Goal: Transaction & Acquisition: Purchase product/service

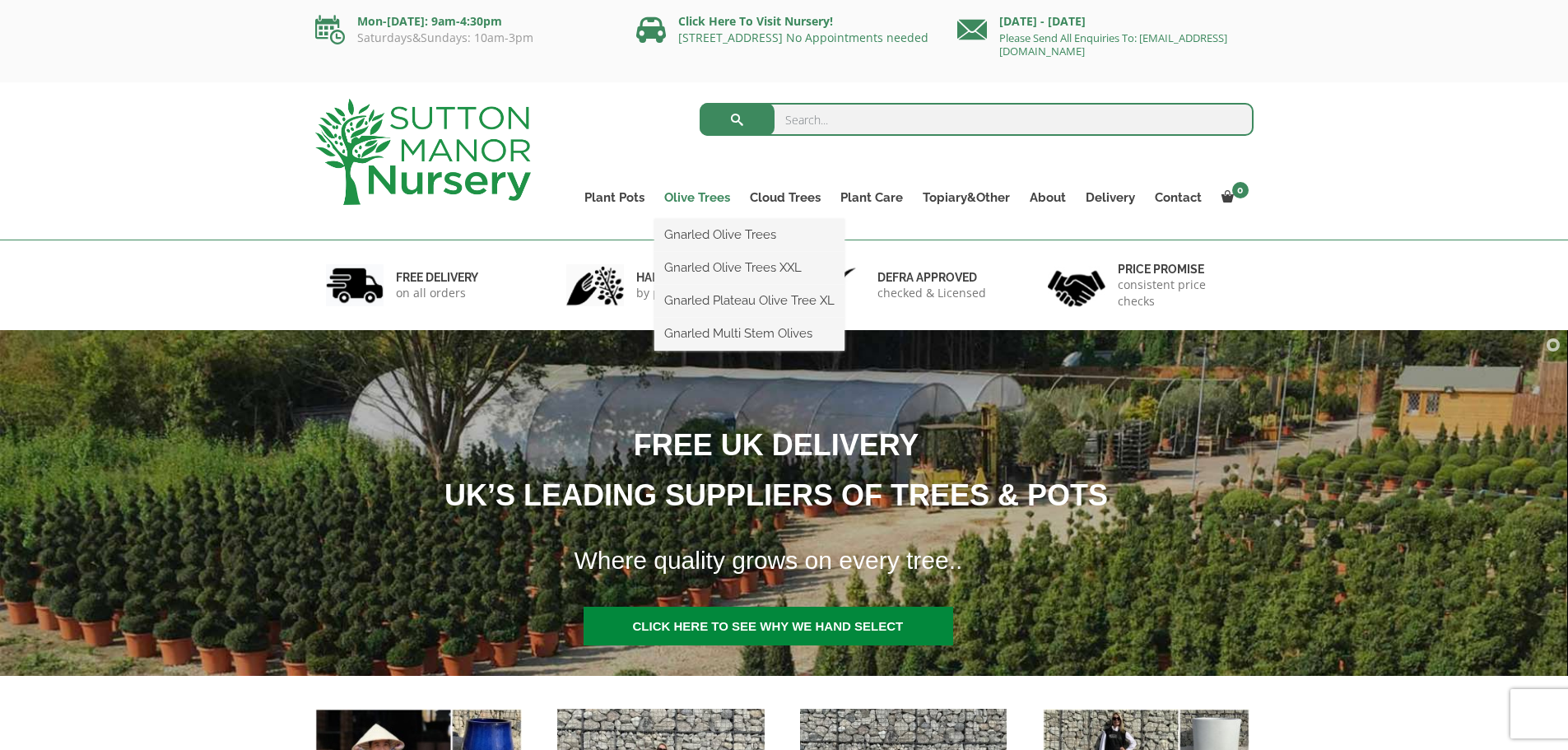
click at [708, 194] on link "Olive Trees" at bounding box center [697, 198] width 86 height 23
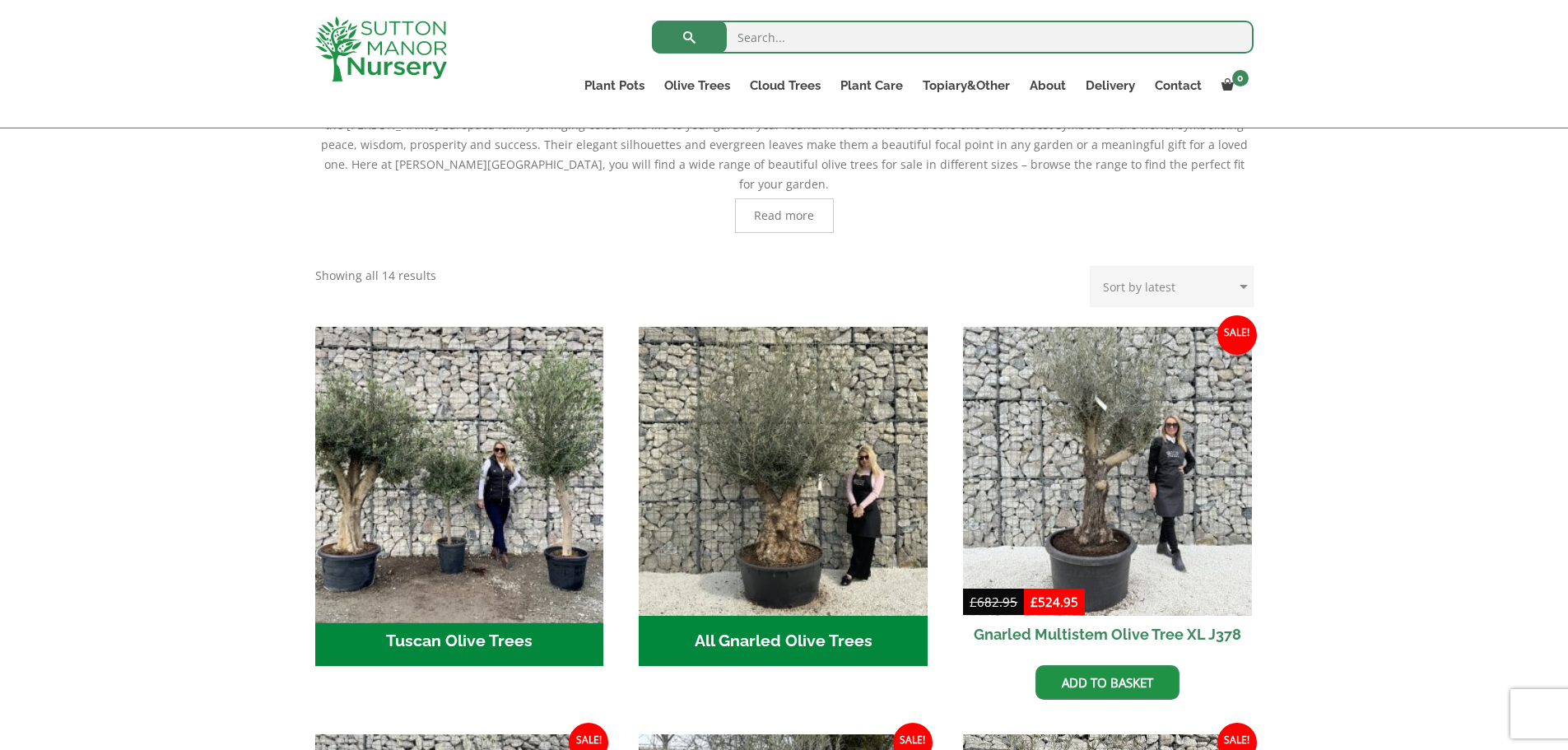
scroll to position [411, 0]
click at [459, 469] on img "Visit product category Tuscan Olive Trees" at bounding box center [459, 471] width 303 height 303
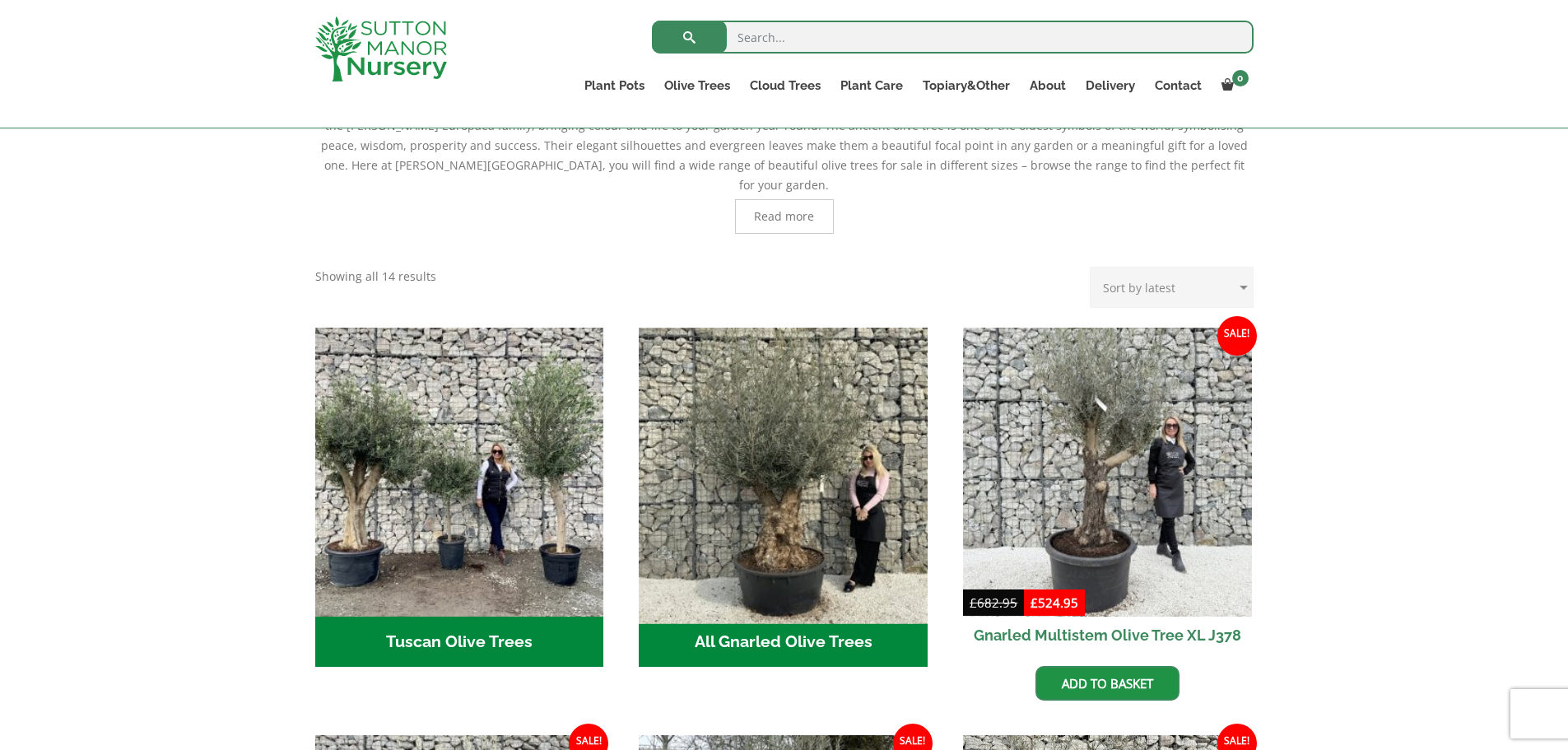
click at [778, 447] on img "Visit product category All Gnarled Olive Trees" at bounding box center [783, 471] width 303 height 303
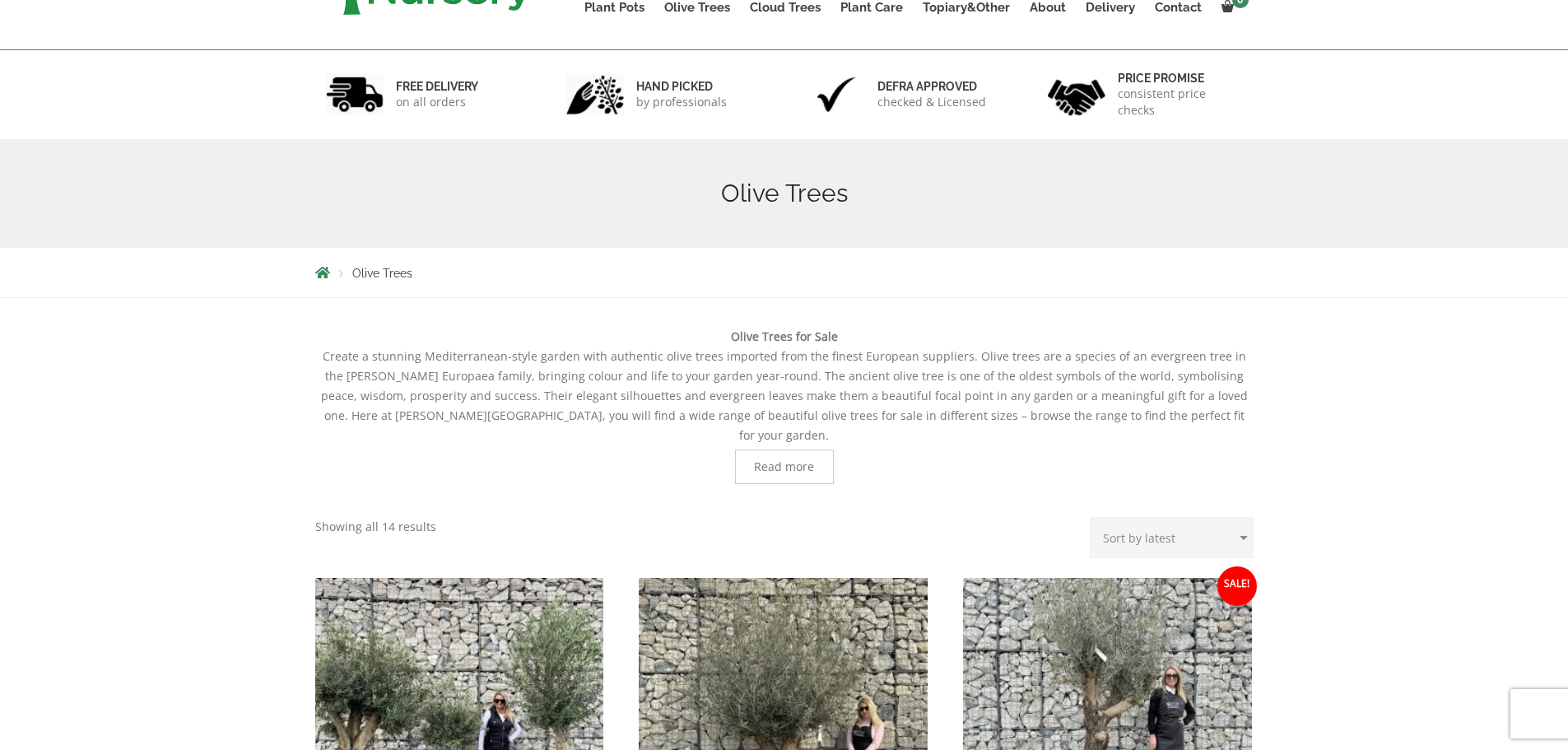
scroll to position [0, 0]
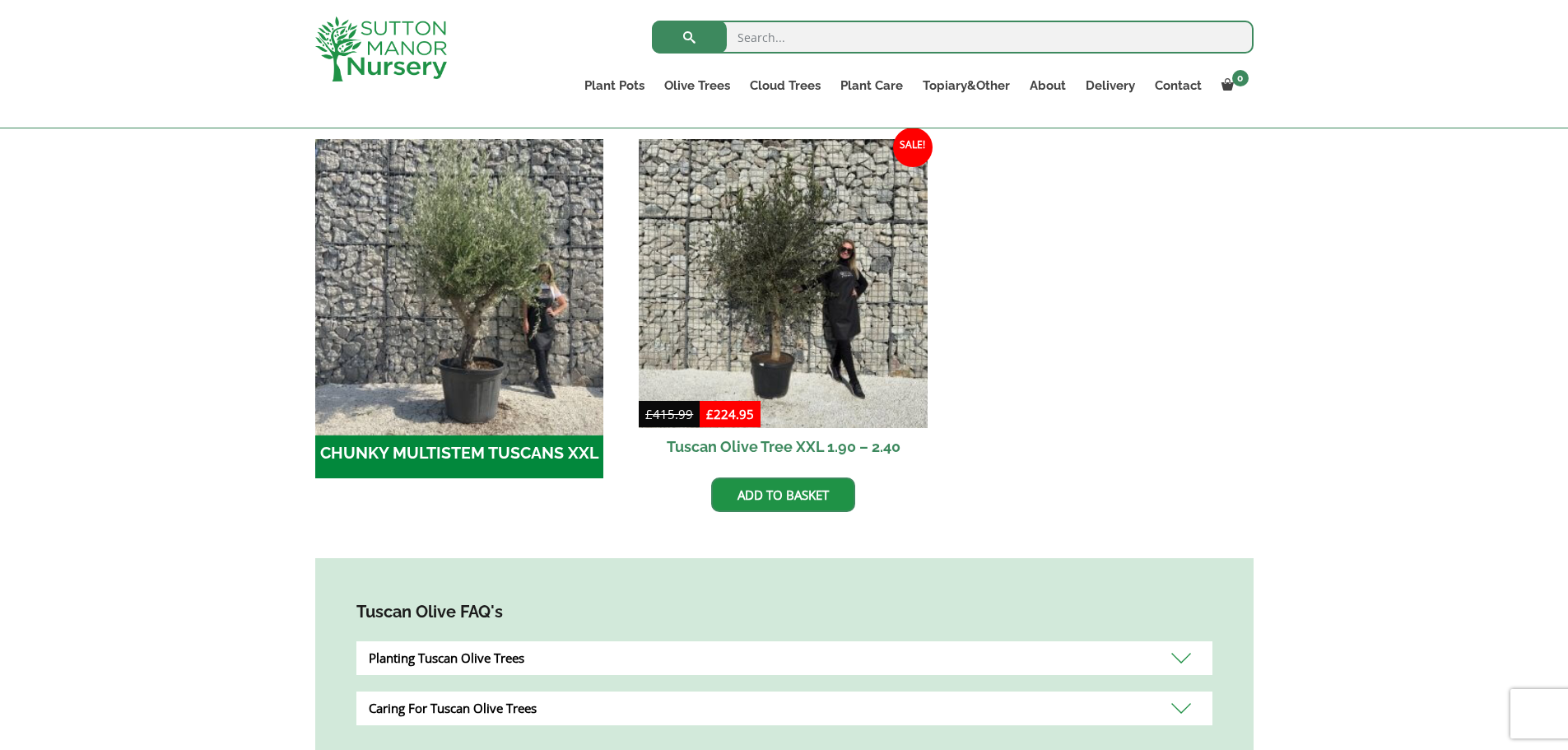
click at [416, 315] on img "Visit product category CHUNKY MULTISTEM TUSCANS XXL" at bounding box center [459, 283] width 303 height 303
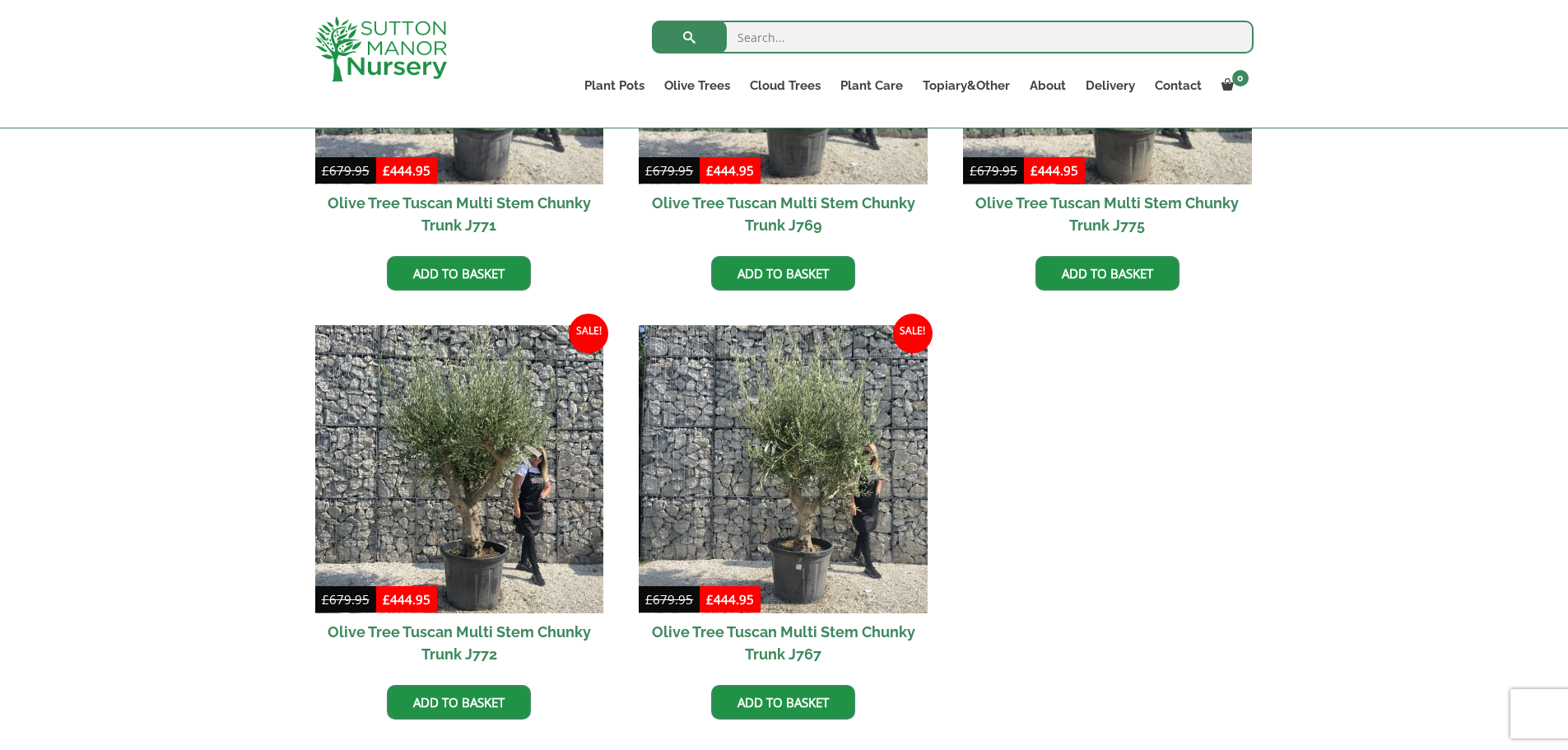
scroll to position [659, 0]
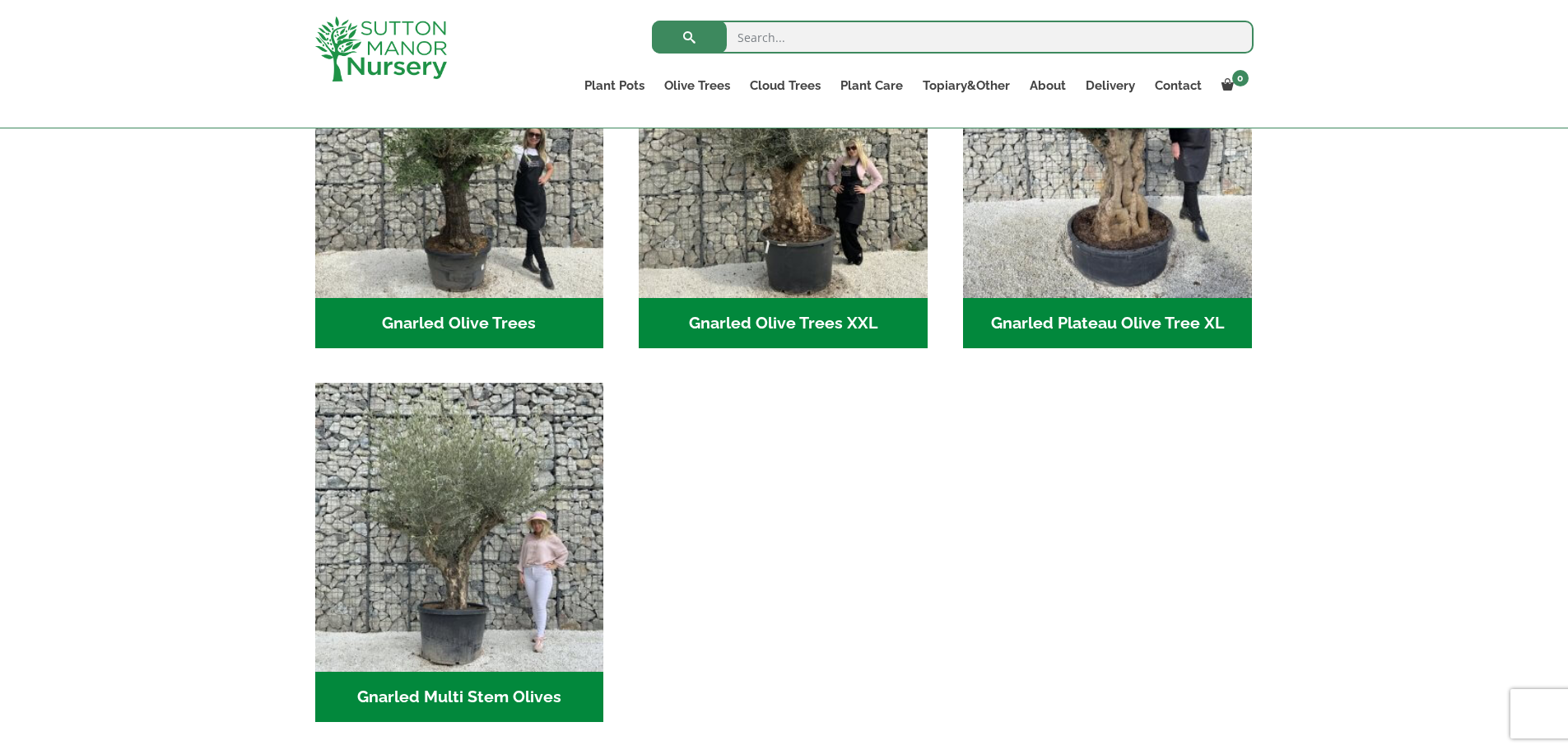
scroll to position [493, 0]
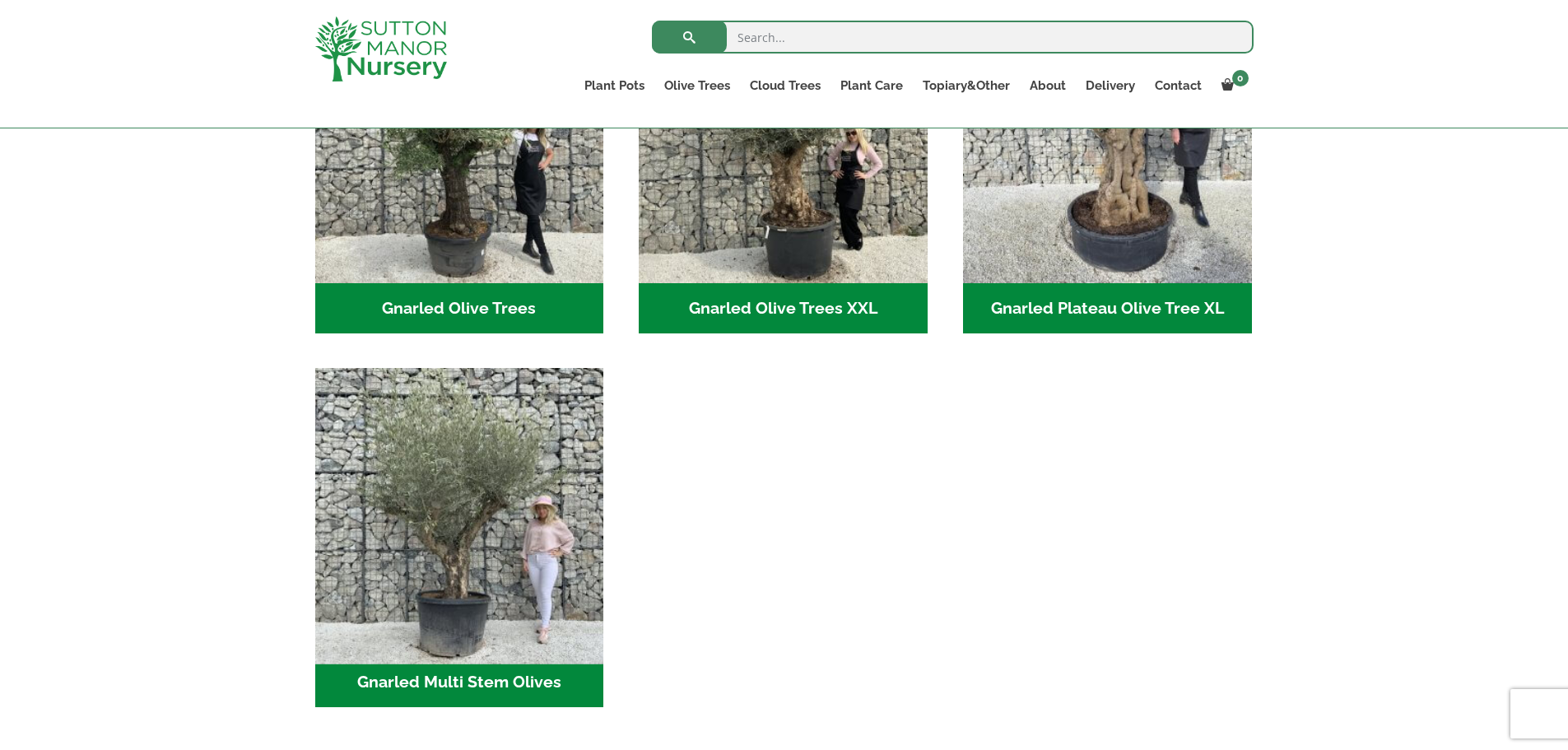
click at [469, 547] on img "Visit product category Gnarled Multi Stem Olives" at bounding box center [459, 512] width 303 height 303
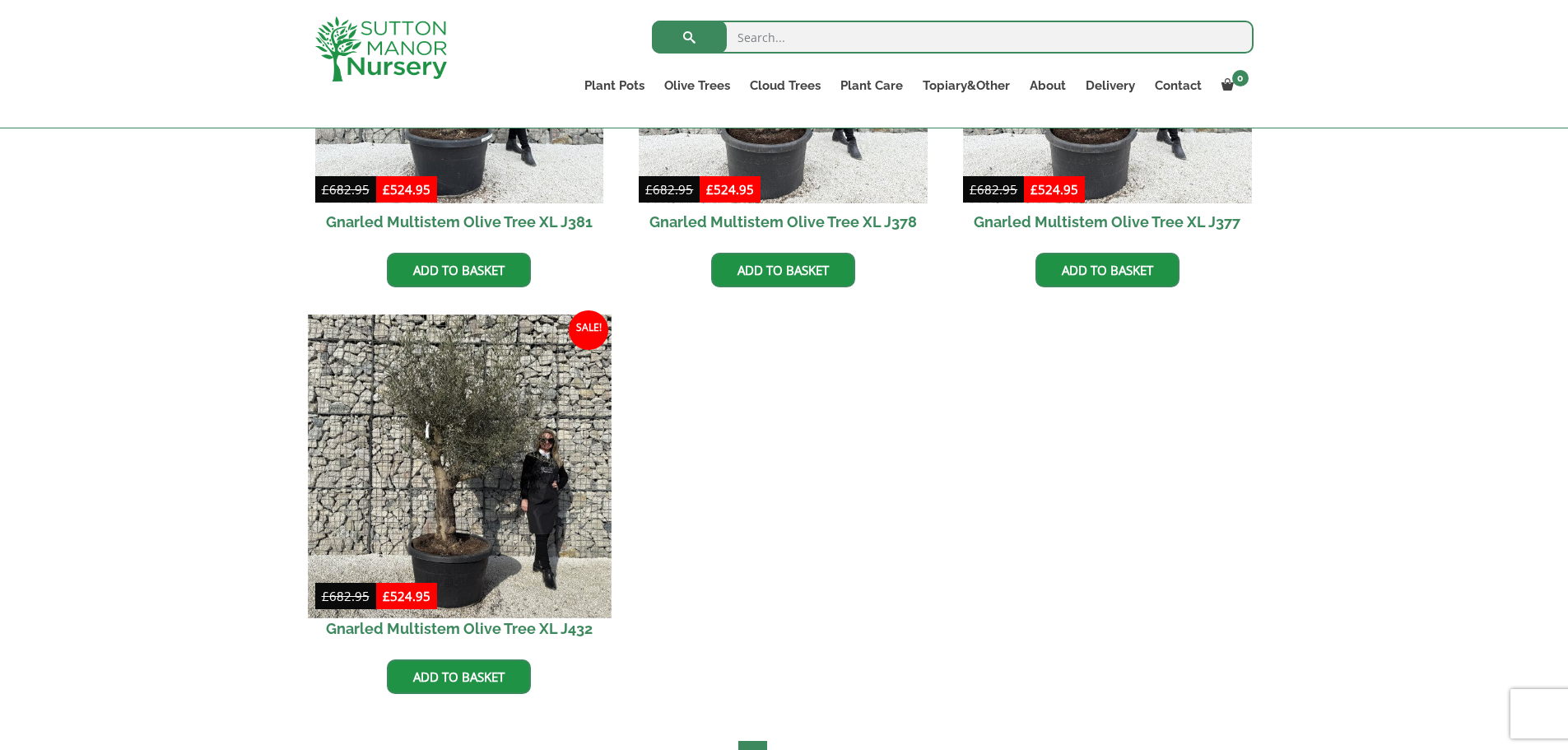
scroll to position [2304, 0]
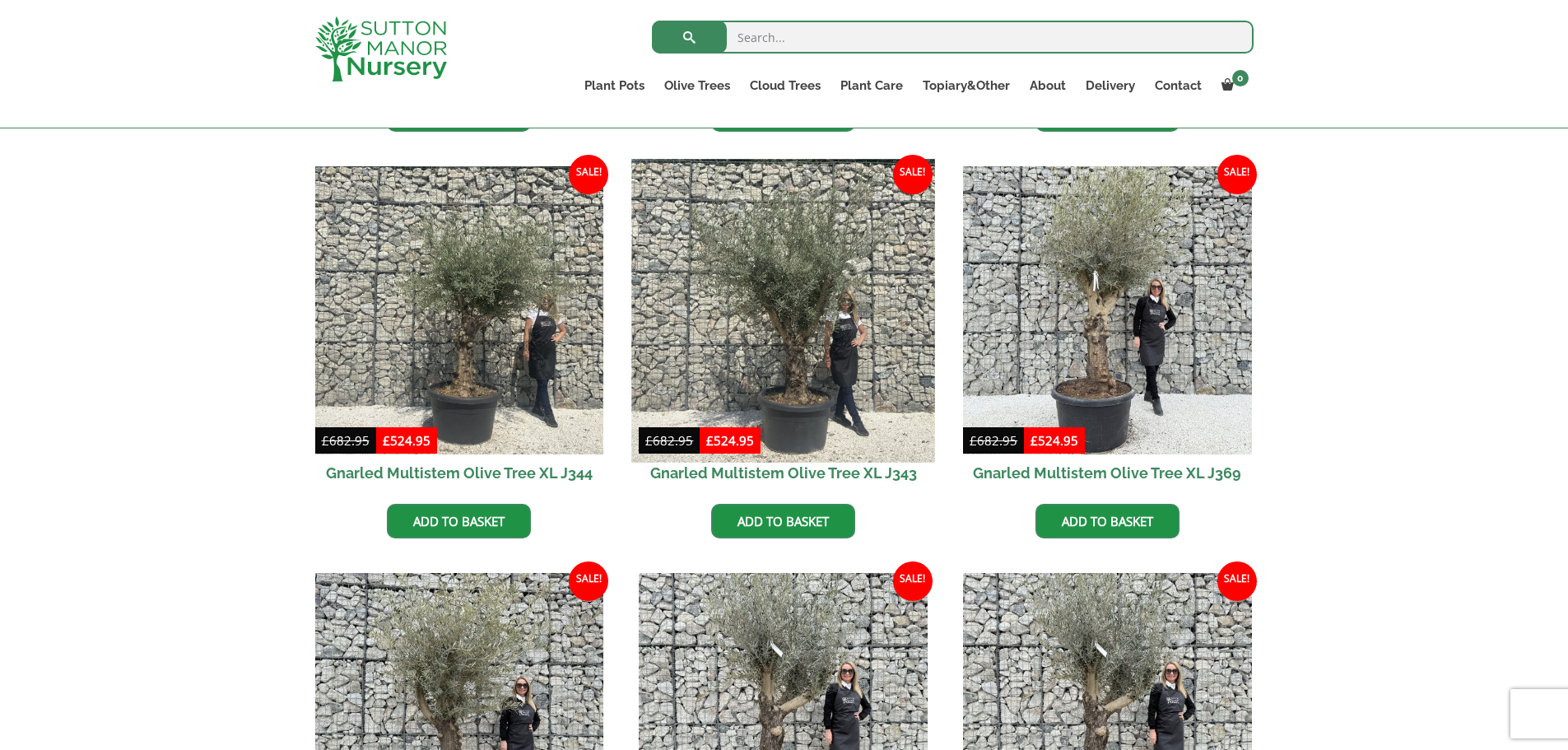
click at [811, 316] on img at bounding box center [783, 310] width 303 height 303
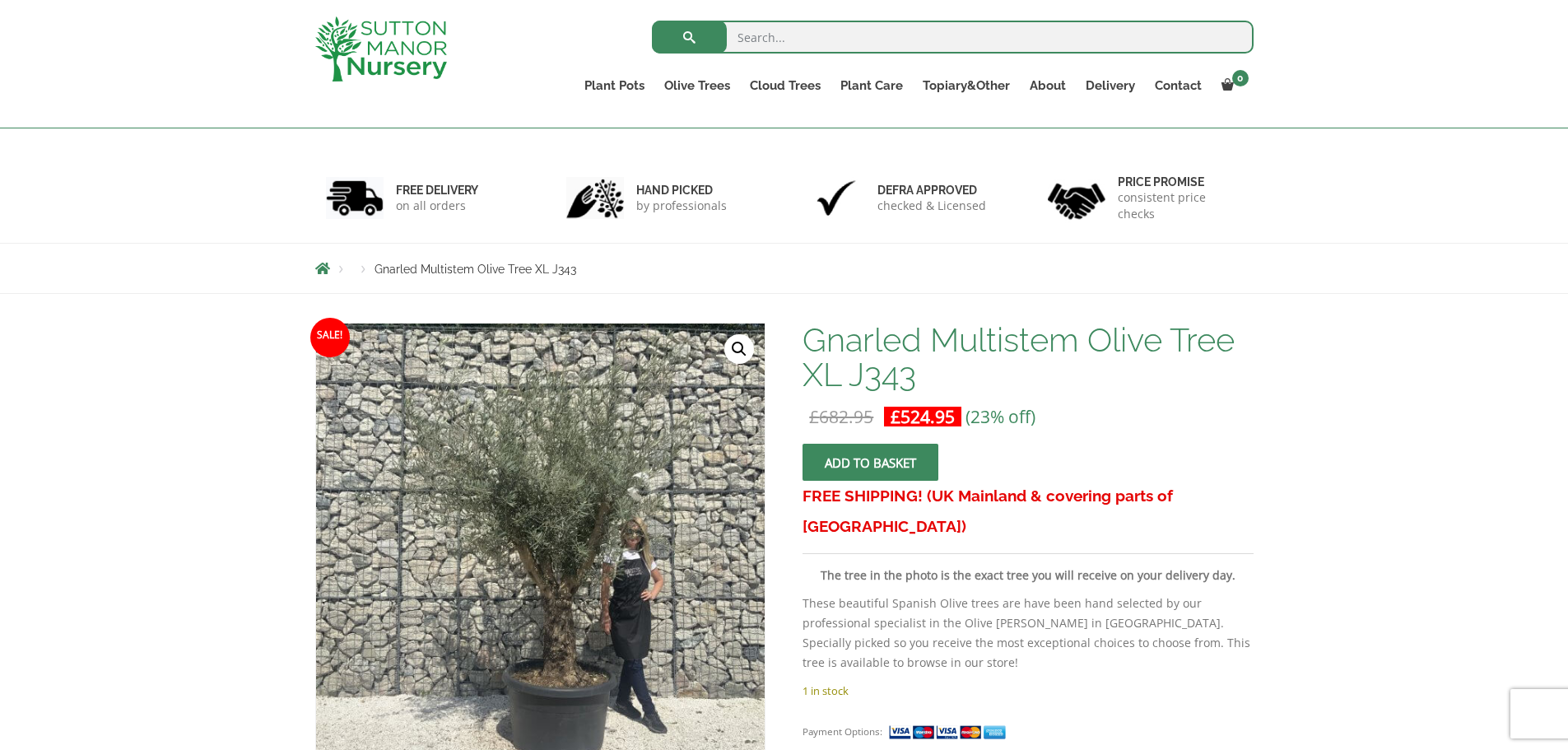
scroll to position [247, 0]
